Goal: Task Accomplishment & Management: Complete application form

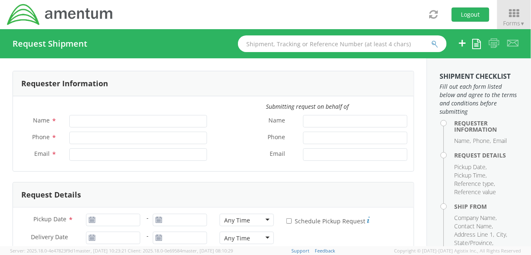
type input "[PERSON_NAME]"
type input "[PHONE_NUMBER]"
type input "[PERSON_NAME][EMAIL_ADDRESS][PERSON_NAME][DOMAIN_NAME]"
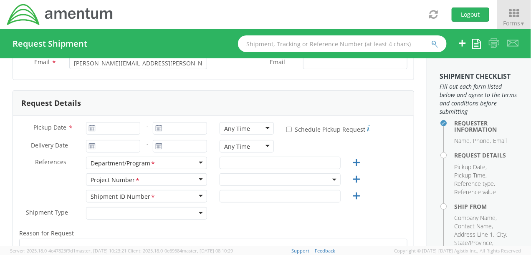
scroll to position [94, 0]
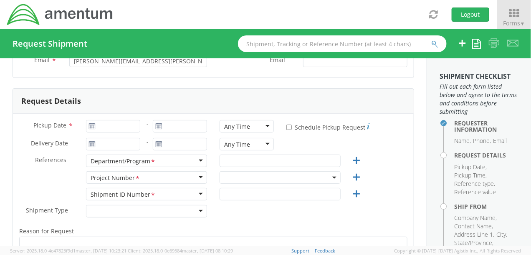
click at [90, 127] on icon at bounding box center [91, 126] width 7 height 7
type input "[DATE]"
click at [104, 125] on input "[DATE]" at bounding box center [113, 126] width 54 height 13
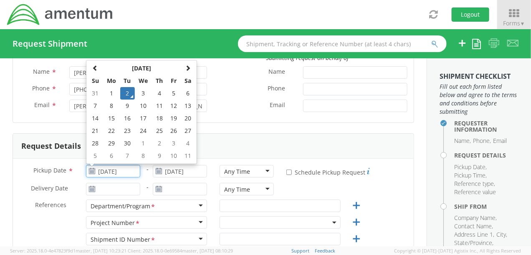
scroll to position [31, 0]
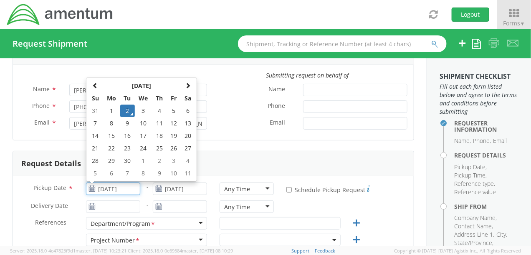
click at [125, 109] on td "2" at bounding box center [127, 111] width 15 height 13
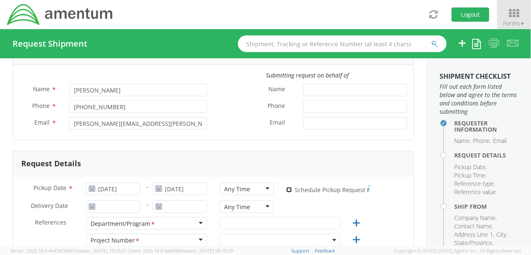
click at [286, 189] on input "* Schedule Pickup Request" at bounding box center [288, 189] width 5 height 5
checkbox input "true"
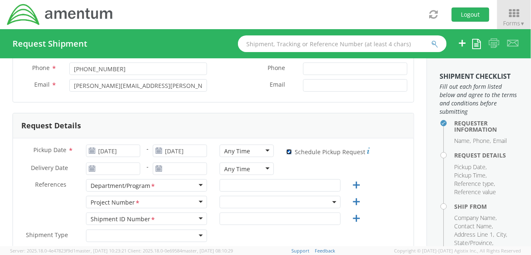
scroll to position [73, 0]
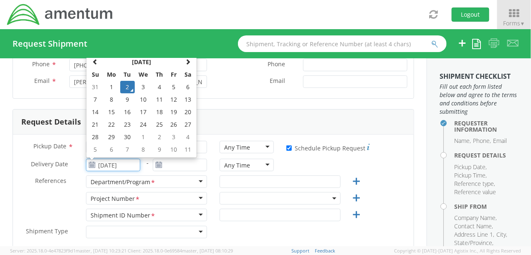
click at [108, 164] on input "[DATE]" at bounding box center [113, 165] width 54 height 13
click at [157, 86] on td "4" at bounding box center [159, 87] width 15 height 13
type input "[DATE]"
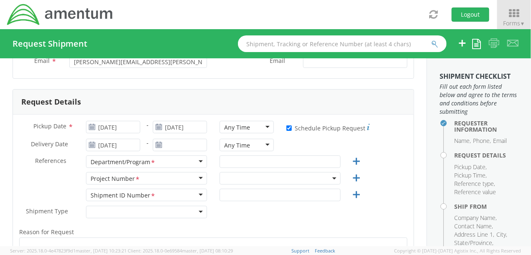
scroll to position [94, 0]
click at [243, 158] on input "text" at bounding box center [280, 161] width 121 height 13
type input "4"
type input "l"
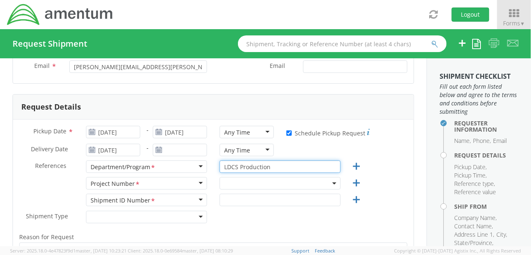
scroll to position [83, 0]
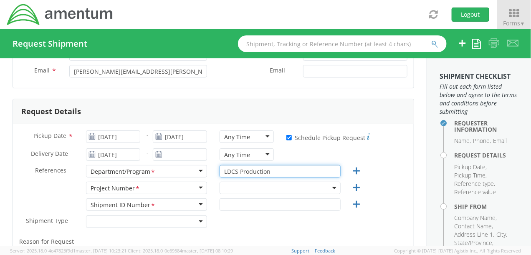
type input "LDCS Production"
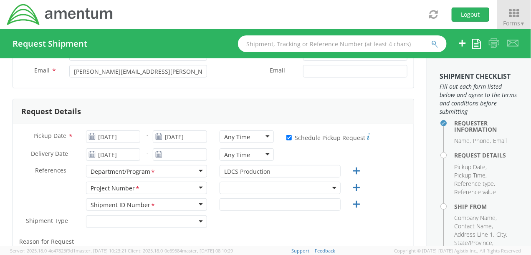
click at [241, 184] on span at bounding box center [280, 188] width 121 height 13
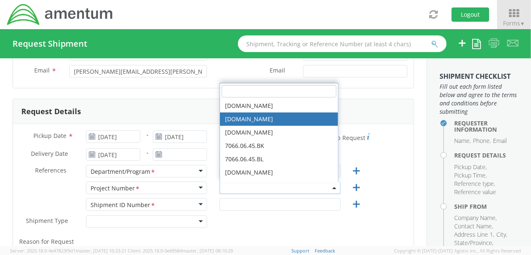
click at [229, 93] on input "search" at bounding box center [279, 91] width 115 height 13
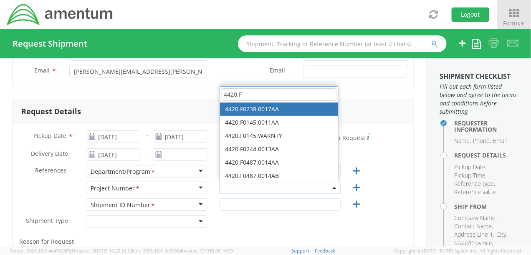
type input "4420.F"
select select "4420.F0238.0017AA"
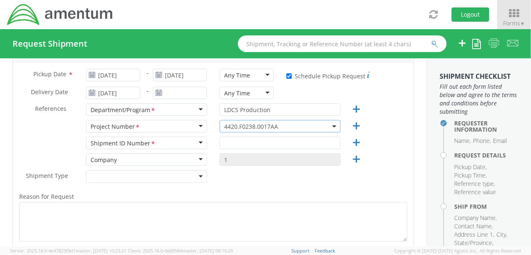
scroll to position [146, 0]
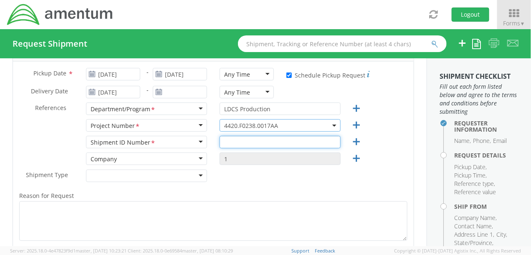
click at [244, 143] on input "text" at bounding box center [280, 142] width 121 height 13
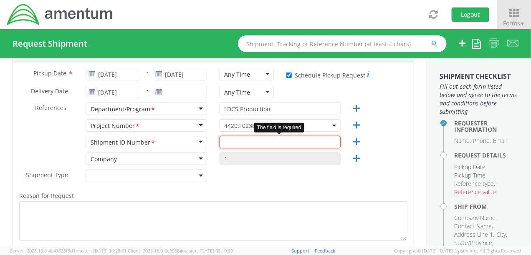
click at [239, 143] on input "text" at bounding box center [280, 142] width 121 height 13
paste input "RMA # DV090225"
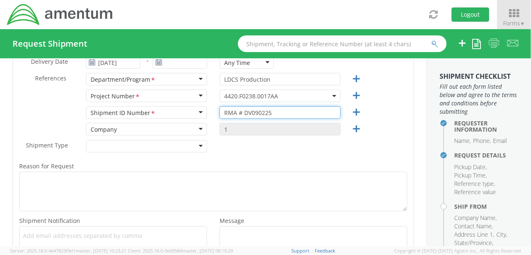
scroll to position [188, 0]
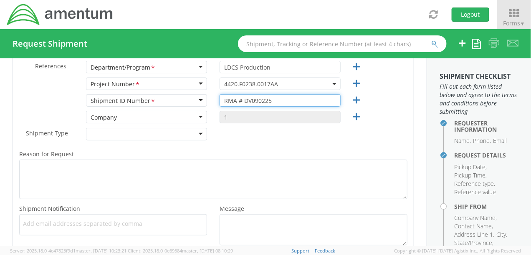
type input "RMA # DV090225"
click at [196, 132] on div at bounding box center [146, 134] width 121 height 13
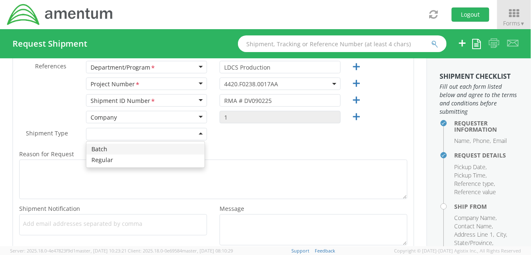
click at [196, 132] on div at bounding box center [146, 134] width 121 height 13
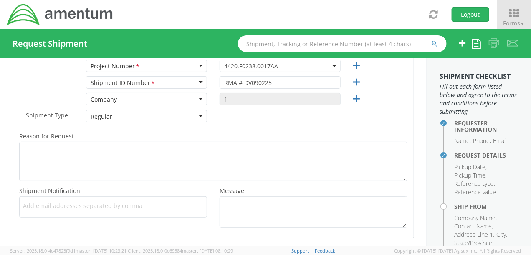
scroll to position [209, 0]
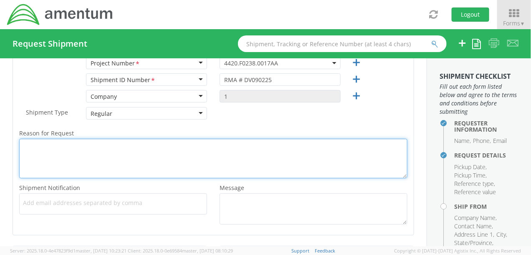
click at [68, 145] on textarea "Reason for Request *" at bounding box center [213, 159] width 388 height 40
paste textarea "RMA # DV090225"
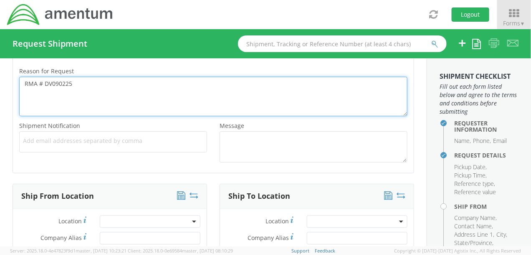
scroll to position [271, 0]
type textarea "RMA # DV090225"
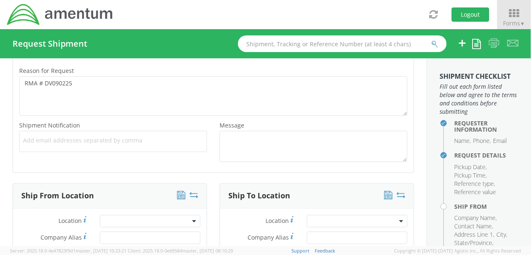
click at [88, 143] on span "Add email addresses separated by comma" at bounding box center [113, 140] width 180 height 8
click at [54, 143] on span "Add email addresses separated by comma" at bounding box center [113, 140] width 180 height 8
paste input "[EMAIL_ADDRESS][PERSON_NAME][DOMAIN_NAME]"
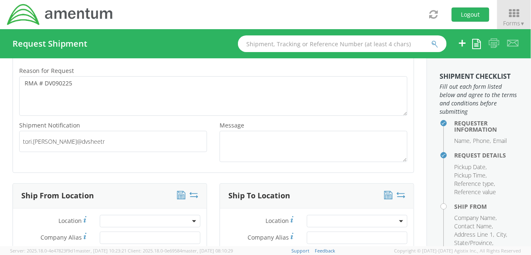
paste input "[EMAIL_ADDRESS][PERSON_NAME][DOMAIN_NAME]"
type input "tori.[PERSON_NAME]@dvsheetmetal.tori.[PERSON_NAME]@[DOMAIN_NAME]"
click at [131, 141] on span "Add email addresses separated by comma" at bounding box center [113, 140] width 180 height 8
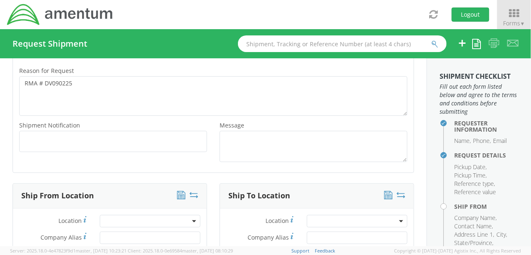
click at [131, 140] on span "Add email addresses separated by comma" at bounding box center [113, 140] width 180 height 8
paste input "[EMAIL_ADDRESS][PERSON_NAME][DOMAIN_NAME]"
type input "tori.[PERSON_NAME]@dvsheetmetal.tori.[PERSON_NAME]@[DOMAIN_NAME]"
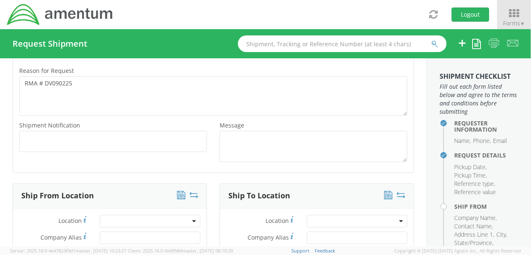
click at [124, 142] on span "Add email addresses separated by comma" at bounding box center [113, 140] width 180 height 8
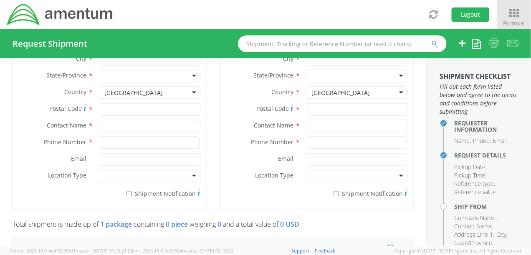
scroll to position [532, 0]
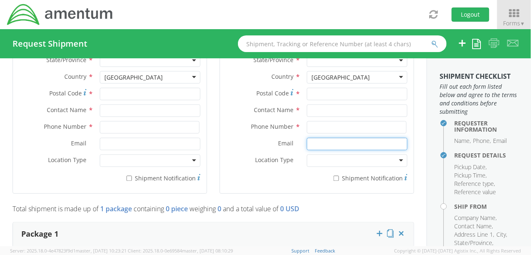
click at [316, 142] on input "Email *" at bounding box center [357, 144] width 101 height 13
paste input "[EMAIL_ADDRESS][PERSON_NAME][DOMAIN_NAME]"
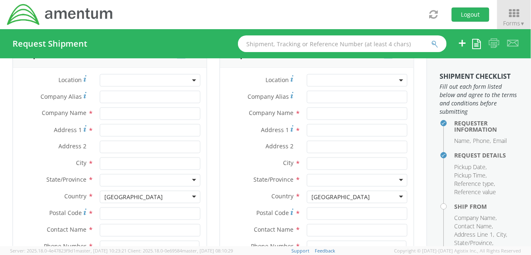
scroll to position [365, 0]
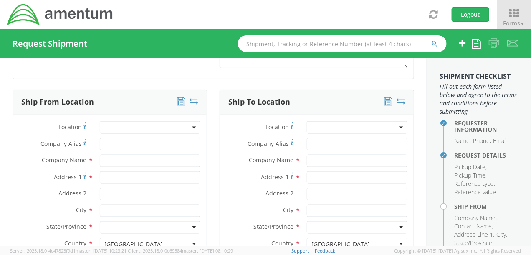
type input "[EMAIL_ADDRESS][PERSON_NAME][DOMAIN_NAME]"
click at [124, 139] on input "Company Alias *" at bounding box center [150, 144] width 101 height 13
type input "Amentum [PERSON_NAME]"
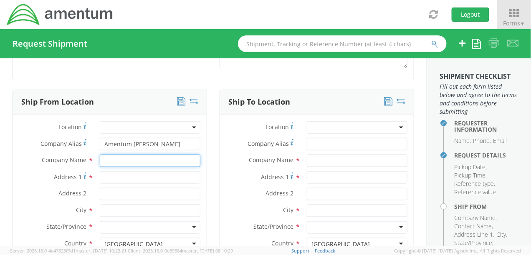
type input "Amentum Services, Inc."
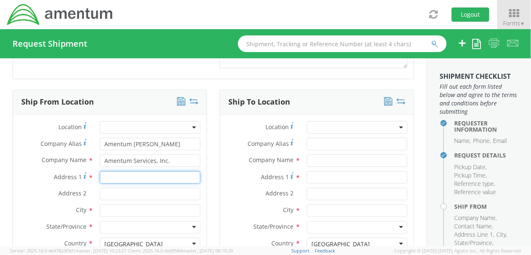
type input "[STREET_ADDRESS]"
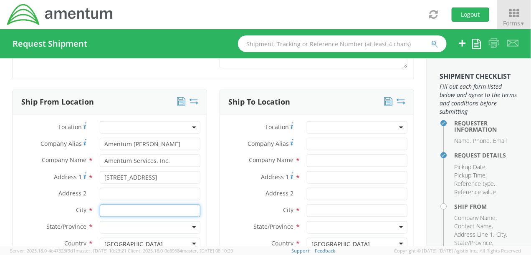
type input "[PERSON_NAME]"
type input "47441"
type input "[PERSON_NAME]"
type input "[PHONE_NUMBER]"
type input "[PERSON_NAME][EMAIL_ADDRESS][PERSON_NAME][DOMAIN_NAME]"
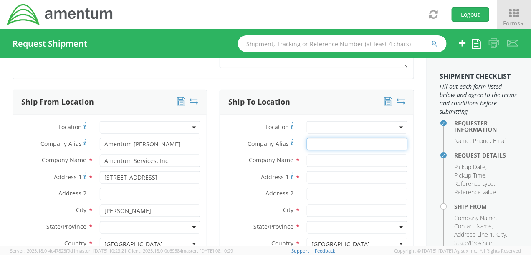
type input "Technical Maintenance, Inc."
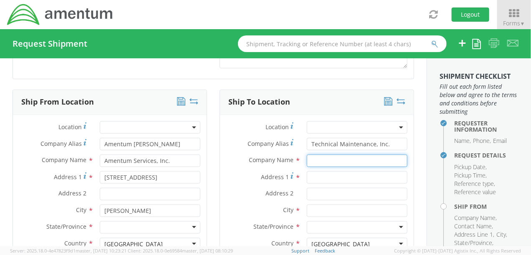
type input "Technical Maintenance, Inc."
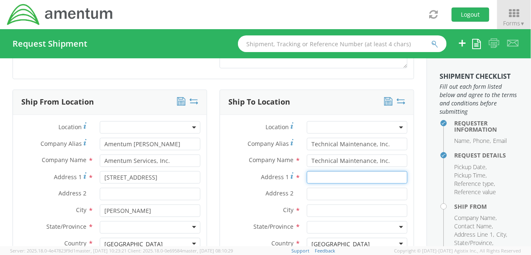
type input "[STREET_ADDRESS]"
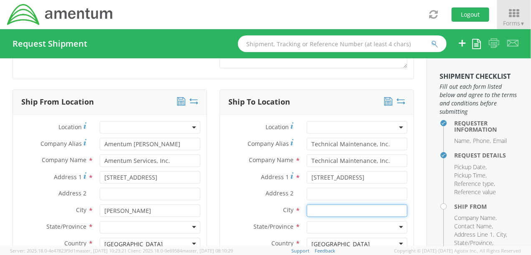
type input "Rockford"
type input "61109"
type input "[PERSON_NAME]"
type input "[PHONE_NUMBER]"
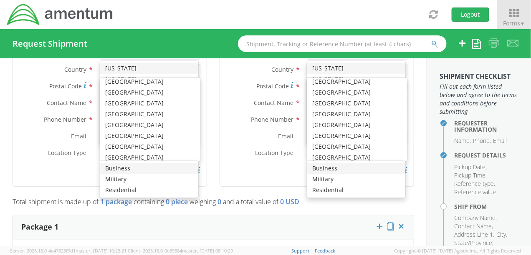
scroll to position [338, 0]
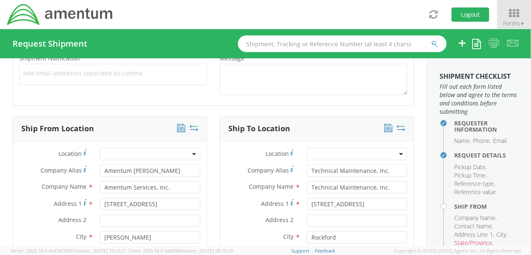
click at [21, 204] on label "Address 1 *" at bounding box center [53, 203] width 81 height 11
click at [100, 204] on input "[STREET_ADDRESS]" at bounding box center [150, 204] width 101 height 13
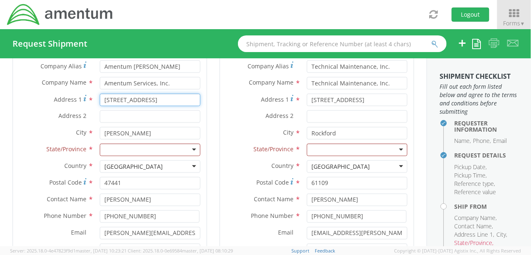
scroll to position [453, 0]
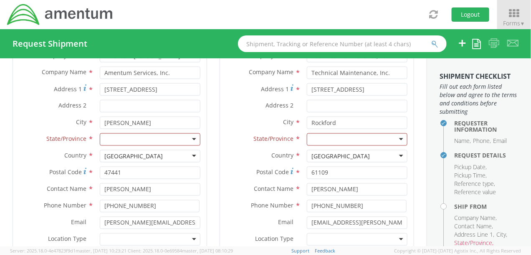
click at [190, 136] on div at bounding box center [150, 140] width 101 height 13
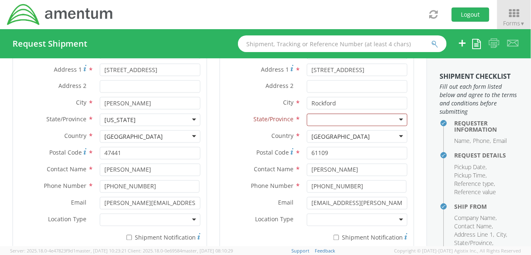
scroll to position [474, 0]
click at [151, 183] on input "[PHONE_NUMBER]" at bounding box center [150, 185] width 100 height 13
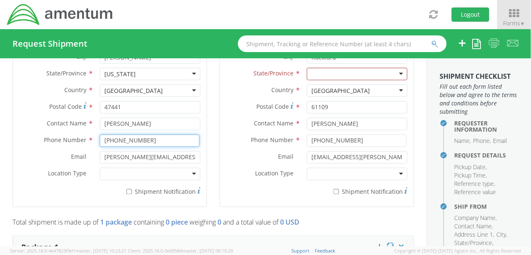
scroll to position [547, 0]
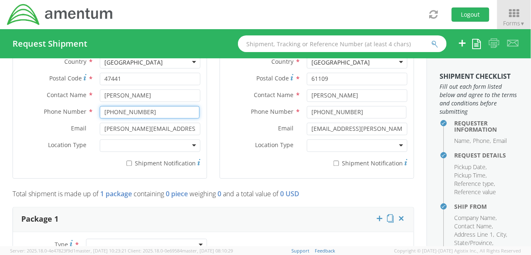
type input "[PHONE_NUMBER]"
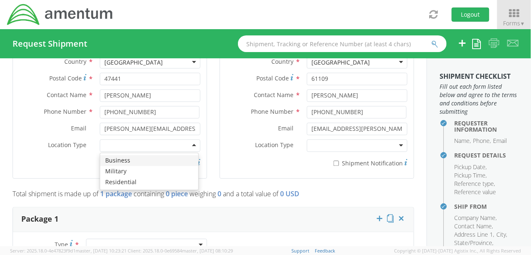
click at [191, 144] on div at bounding box center [150, 146] width 101 height 13
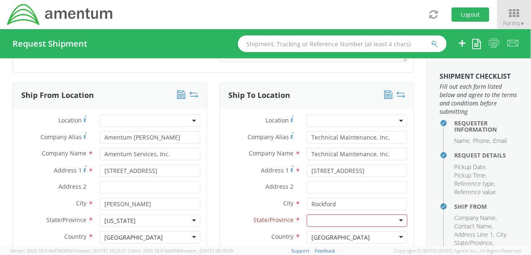
scroll to position [359, 0]
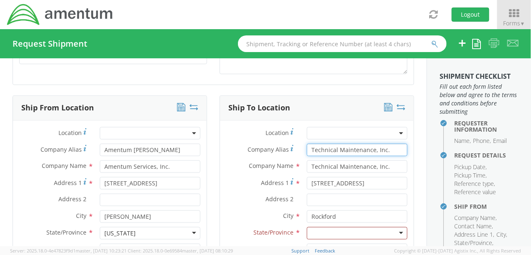
drag, startPoint x: 390, startPoint y: 147, endPoint x: 259, endPoint y: 143, distance: 131.1
click at [254, 144] on div "Company Alias Address short code to enable quick look up and auto-complete of a…" at bounding box center [317, 150] width 194 height 13
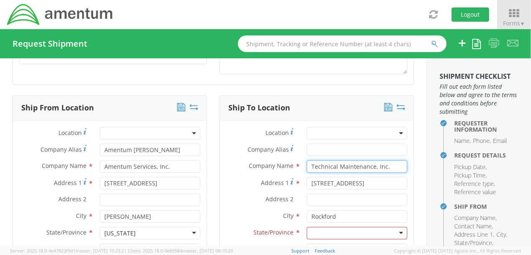
drag, startPoint x: 321, startPoint y: 163, endPoint x: 262, endPoint y: 152, distance: 60.3
click at [262, 152] on div "Location * Company Alias * Company Name * Technical Maintenance, Inc. searching…" at bounding box center [317, 243] width 194 height 233
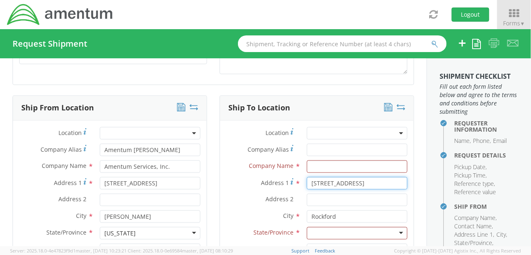
drag, startPoint x: 317, startPoint y: 176, endPoint x: 326, endPoint y: 181, distance: 10.3
click at [282, 171] on div "Location * Company Alias * Company Name * Address [STREET_ADDRESS] Address [GEO…" at bounding box center [317, 243] width 194 height 233
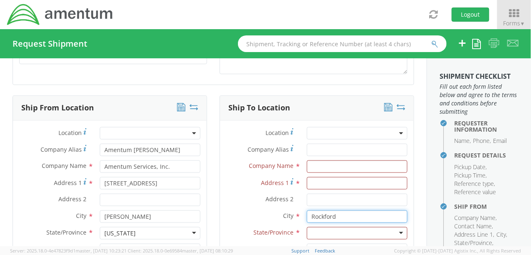
drag, startPoint x: 349, startPoint y: 214, endPoint x: 309, endPoint y: 202, distance: 41.6
click at [255, 199] on div "Location * Company Alias * Company Name * Address 1 * Address 2 * City * [GEOGR…" at bounding box center [317, 243] width 194 height 233
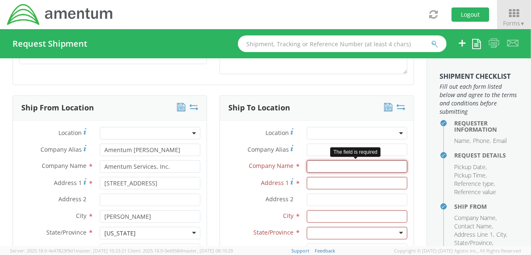
click at [317, 163] on input "text" at bounding box center [357, 167] width 101 height 13
paste input "D&V Precision Sheet Metal, Inc."
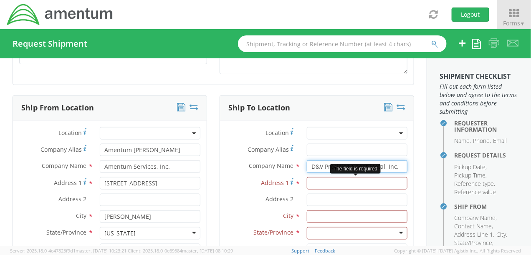
type input "D&V Precision Sheet Metal, Inc."
click at [318, 184] on input "Address 1 *" at bounding box center [357, 183] width 101 height 13
click at [319, 184] on input "Address 1 *" at bounding box center [357, 183] width 101 height 13
paste input "205 S. 400 W."
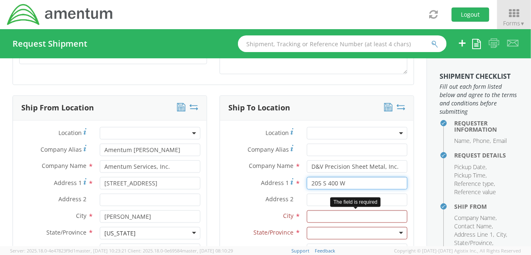
type input "205 S 400 W"
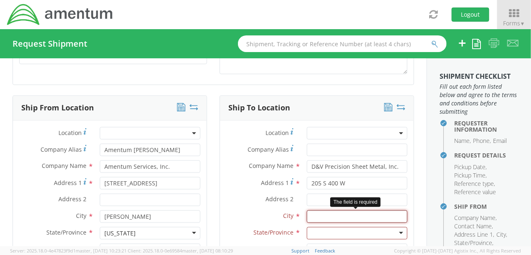
click at [326, 216] on input "text" at bounding box center [357, 217] width 101 height 13
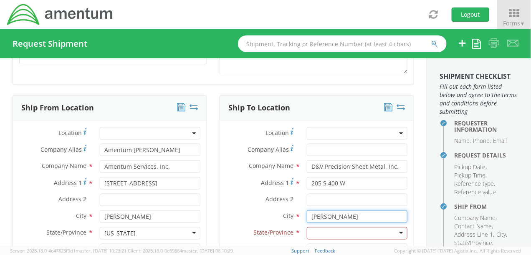
drag, startPoint x: 319, startPoint y: 215, endPoint x: 338, endPoint y: 222, distance: 20.5
click at [320, 216] on input "[PERSON_NAME]" at bounding box center [357, 217] width 101 height 13
type input "Greenfield"
click at [396, 232] on div at bounding box center [357, 233] width 101 height 13
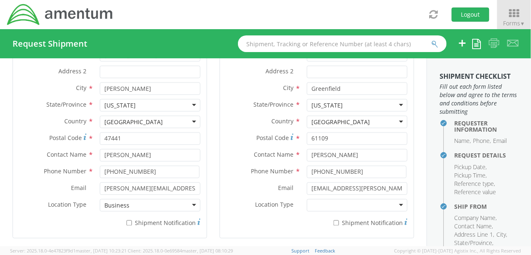
scroll to position [495, 0]
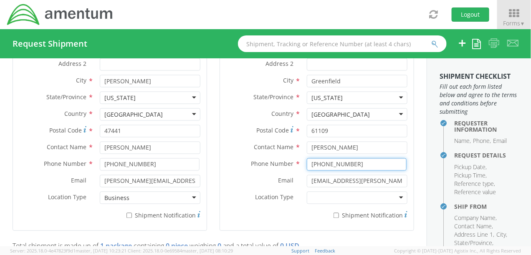
click at [349, 163] on input "[PHONE_NUMBER]" at bounding box center [357, 165] width 100 height 13
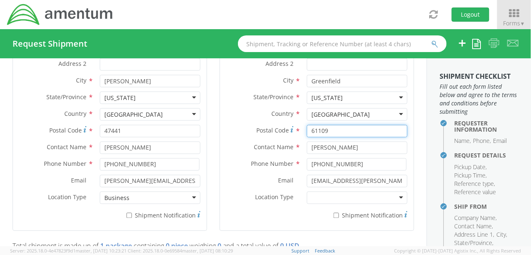
drag, startPoint x: 335, startPoint y: 130, endPoint x: 290, endPoint y: 129, distance: 44.3
click at [290, 129] on div "Postal Code * 61109" at bounding box center [317, 131] width 194 height 13
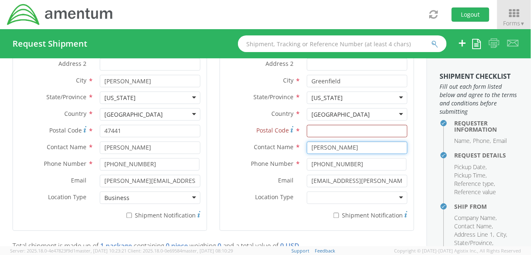
drag, startPoint x: 331, startPoint y: 146, endPoint x: 280, endPoint y: 140, distance: 50.8
click at [279, 142] on div "Contact Name * [PERSON_NAME] [PERSON_NAME] TMI Calibration - ( [PERSON_NAME] ) …" at bounding box center [317, 148] width 194 height 13
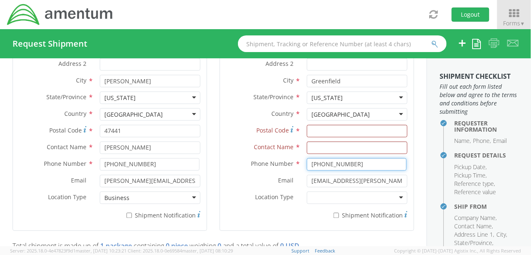
drag, startPoint x: 336, startPoint y: 161, endPoint x: 275, endPoint y: 155, distance: 61.7
click at [275, 155] on div "Location * Company Alias * Company Name * D&V Precision Sheet Metal, Inc. Addre…" at bounding box center [317, 108] width 194 height 233
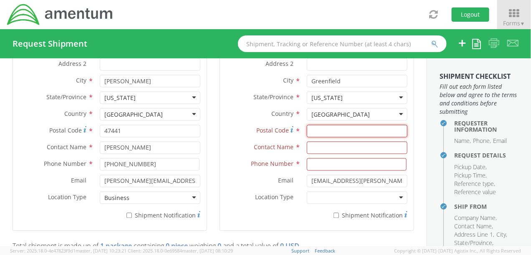
click at [311, 130] on input "Postal Code *" at bounding box center [357, 131] width 101 height 13
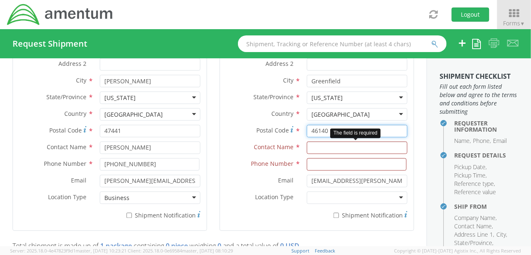
type input "46140"
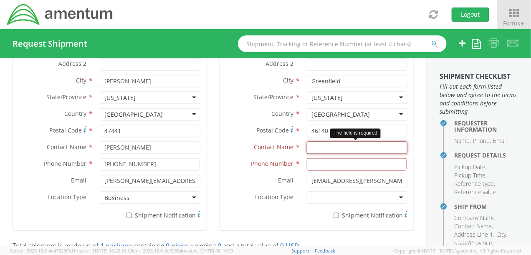
click at [324, 146] on input "text" at bounding box center [357, 148] width 101 height 13
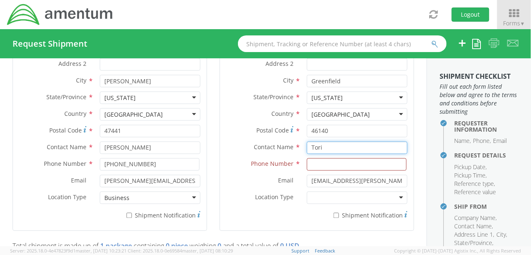
type input "[PERSON_NAME]"
type input "D&V Precision"
type input "3174622601"
type input "D&V Precision"
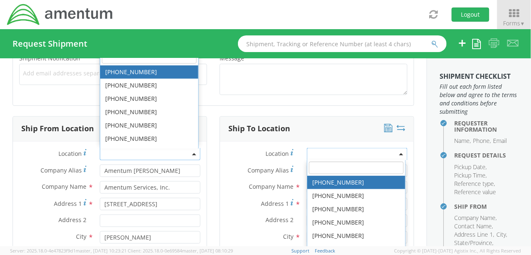
scroll to position [338, 0]
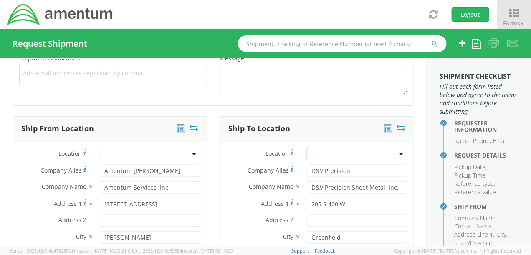
click at [314, 126] on div "Ship To Location" at bounding box center [317, 129] width 194 height 25
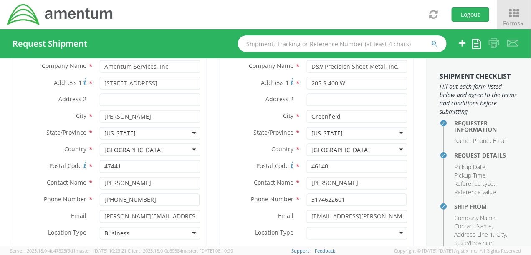
scroll to position [474, 0]
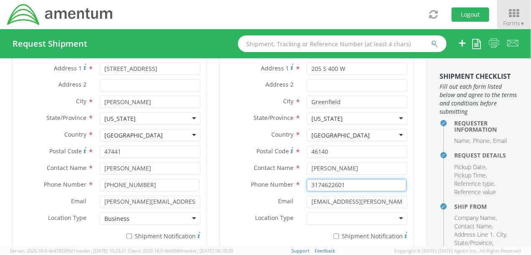
drag, startPoint x: 316, startPoint y: 185, endPoint x: 323, endPoint y: 187, distance: 7.5
click at [316, 185] on input "3174622601" at bounding box center [357, 185] width 100 height 13
drag, startPoint x: 328, startPoint y: 184, endPoint x: 368, endPoint y: 187, distance: 39.7
click at [330, 184] on input "317-4622601" at bounding box center [357, 185] width 100 height 13
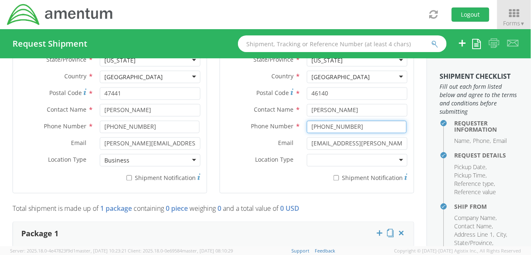
scroll to position [537, 0]
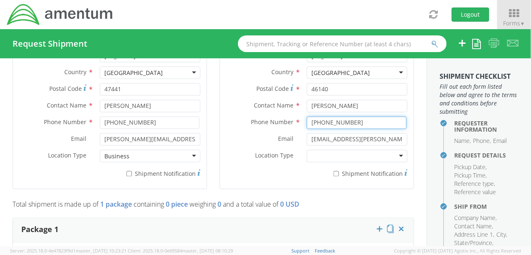
type input "[PHONE_NUMBER]"
click at [394, 154] on div at bounding box center [357, 156] width 101 height 13
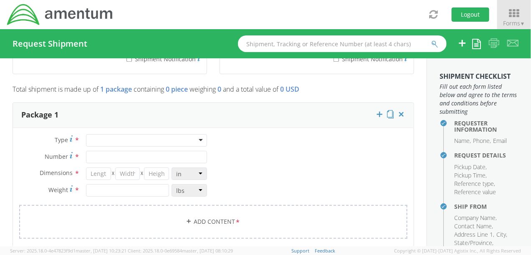
scroll to position [652, 0]
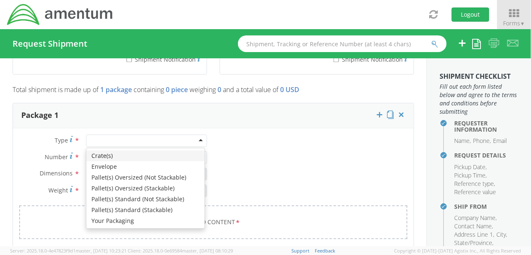
click at [198, 138] on div at bounding box center [146, 141] width 121 height 13
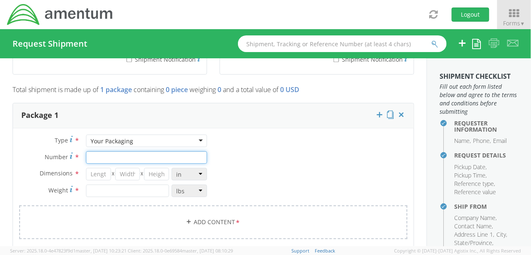
click at [99, 155] on input "Number *" at bounding box center [146, 158] width 121 height 13
type input "1"
click at [105, 171] on input "number" at bounding box center [98, 174] width 25 height 13
type input "15"
click at [125, 175] on input "number" at bounding box center [127, 174] width 25 height 13
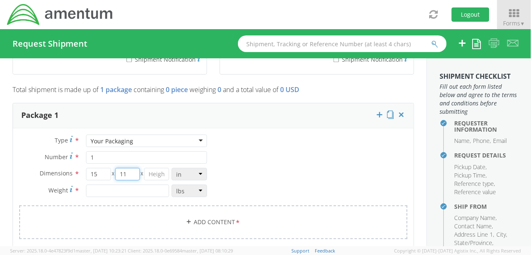
type input "11"
click at [150, 173] on input "number" at bounding box center [156, 174] width 25 height 13
type input "7"
click at [103, 187] on input "number" at bounding box center [127, 191] width 83 height 13
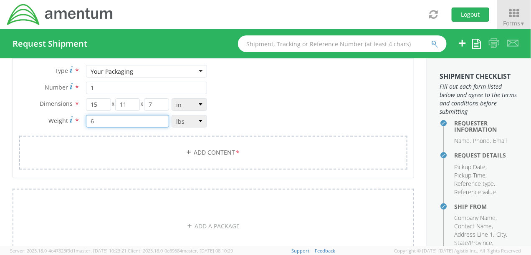
scroll to position [725, 0]
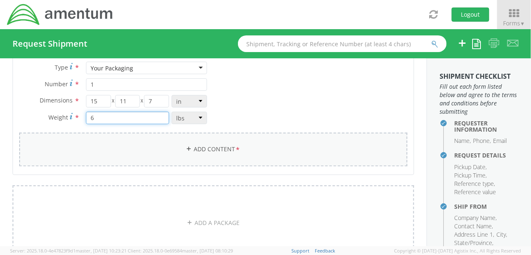
type input "6"
click at [186, 147] on icon at bounding box center [189, 149] width 6 height 6
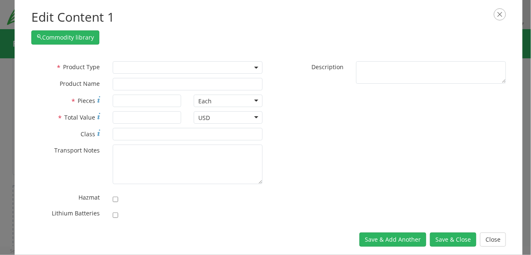
click at [254, 68] on b at bounding box center [256, 68] width 4 height 2
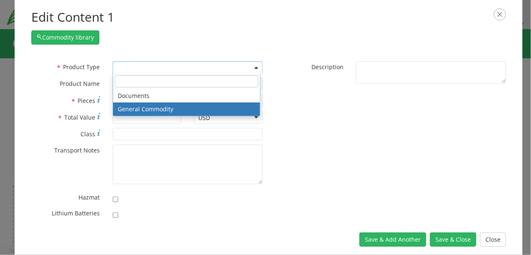
select select "COMMODITY"
type input "General Commodity"
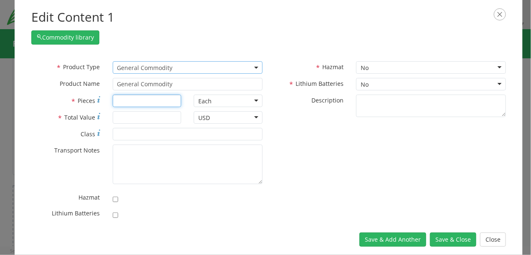
click at [145, 102] on input "* Pieces" at bounding box center [147, 101] width 69 height 13
type input "1"
click at [139, 117] on input "* Total Value" at bounding box center [147, 117] width 69 height 13
type input "1"
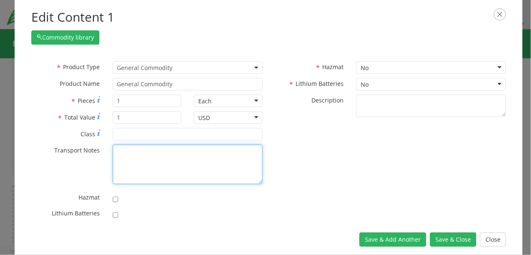
click at [129, 149] on textarea "* Transport Notes" at bounding box center [188, 165] width 150 height 40
click at [130, 155] on textarea "* Transport Notes" at bounding box center [188, 165] width 150 height 40
paste textarea "RMA # DV090225"
drag, startPoint x: 241, startPoint y: 152, endPoint x: 104, endPoint y: 146, distance: 137.0
click at [104, 147] on div "* Transport Notes Mounting Panel, 10810070, RMA # DV090225" at bounding box center [147, 165] width 244 height 40
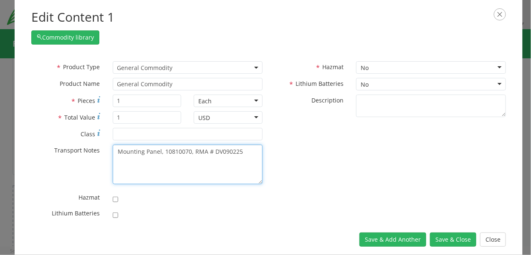
type textarea "Mounting Panel, 10810070, RMA # DV090225"
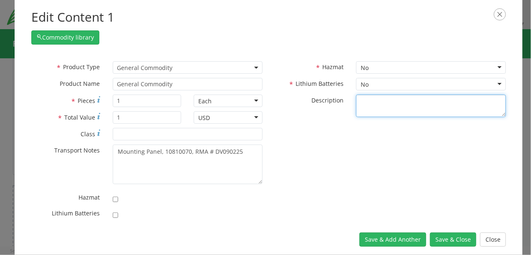
click at [399, 104] on textarea "* Description" at bounding box center [431, 106] width 150 height 23
paste textarea "Mounting Panel, 10810070, RMA # DV090225"
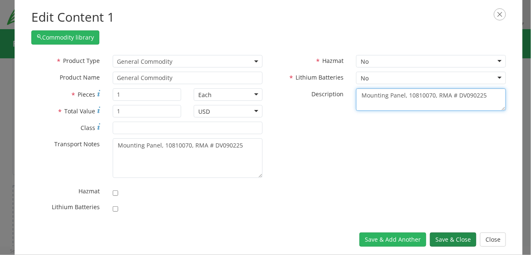
type textarea "Mounting Panel, 10810070, RMA # DV090225"
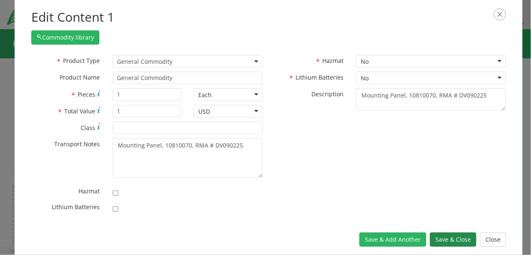
click at [444, 240] on button "Save & Close" at bounding box center [453, 240] width 46 height 14
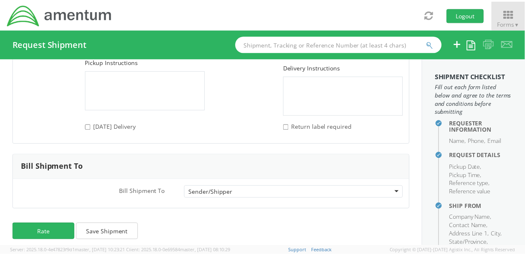
scroll to position [1170, 0]
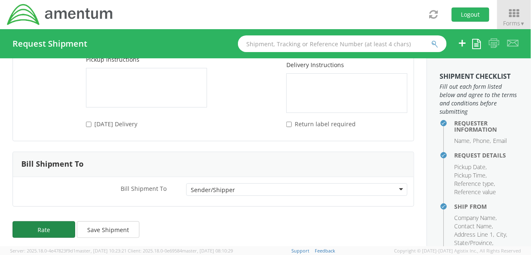
click at [53, 228] on button "Rate" at bounding box center [44, 230] width 63 height 17
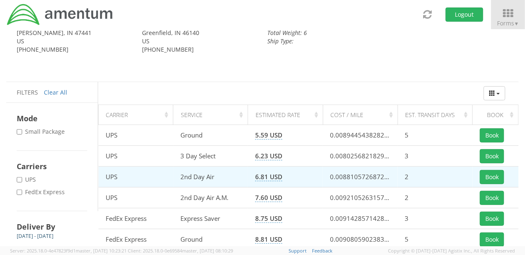
scroll to position [42, 0]
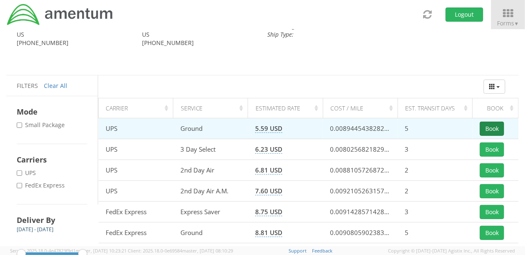
click at [494, 127] on button "Book" at bounding box center [492, 129] width 24 height 14
